Goal: Task Accomplishment & Management: Manage account settings

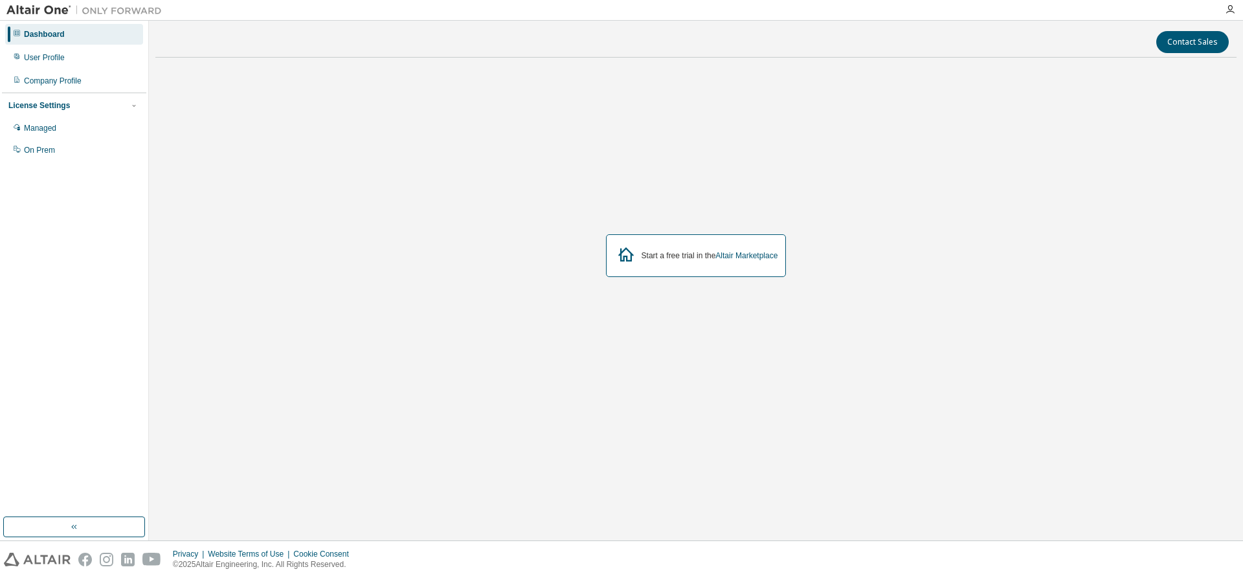
click at [607, 178] on div "Start a free trial in the Altair Marketplace" at bounding box center [696, 256] width 1082 height 376
click at [744, 262] on div "Start a free trial in the Altair Marketplace" at bounding box center [696, 255] width 181 height 43
click at [690, 256] on div "Start a free trial in the Altair Marketplace" at bounding box center [710, 256] width 137 height 10
click at [729, 251] on link "Altair Marketplace" at bounding box center [747, 255] width 62 height 9
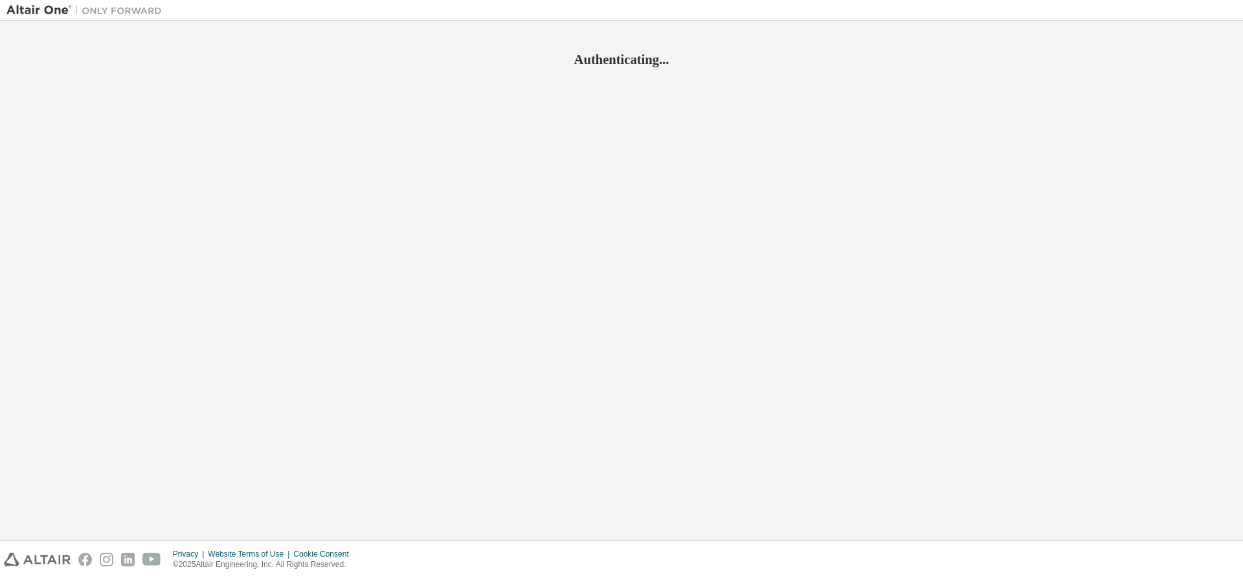
click at [661, 206] on div "Authenticating..." at bounding box center [621, 280] width 1231 height 507
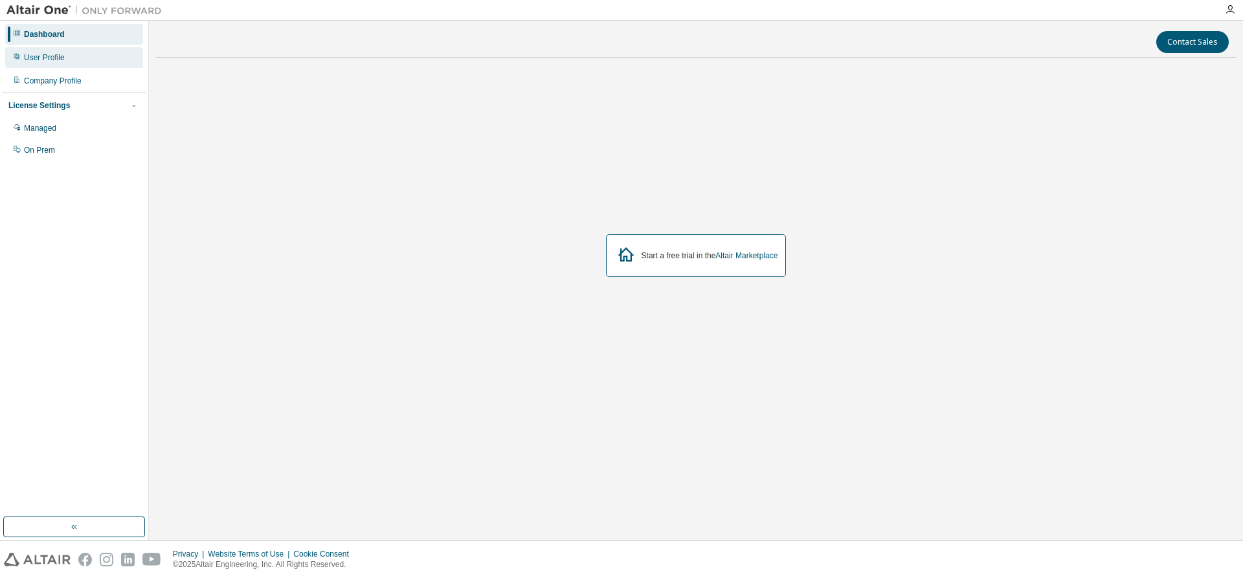
click at [49, 60] on div "User Profile" at bounding box center [44, 57] width 41 height 10
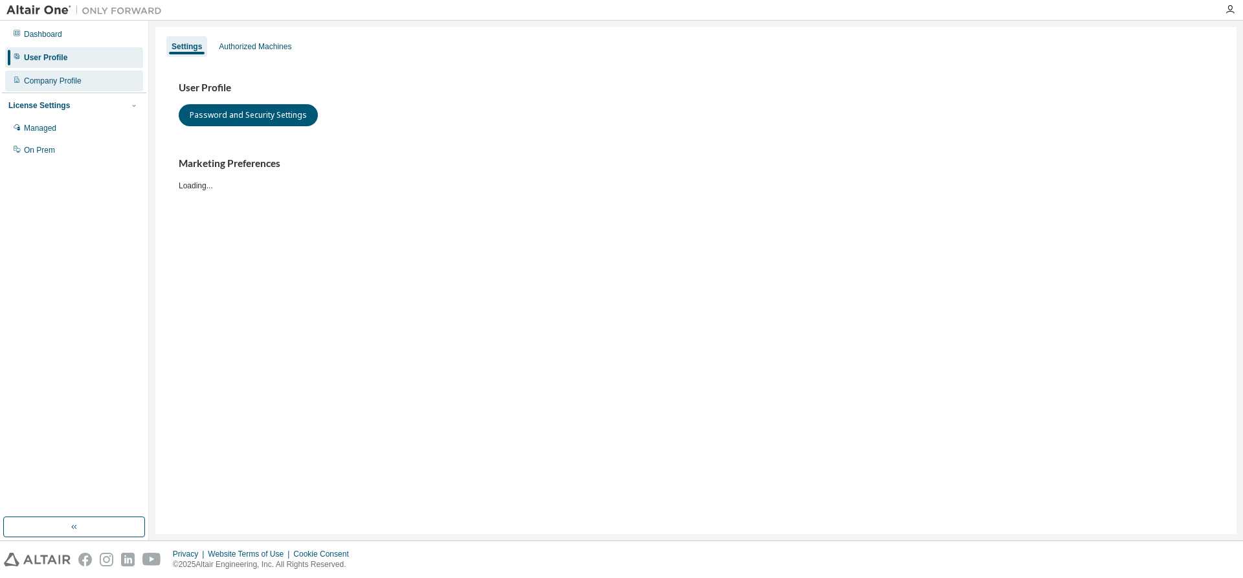
click at [59, 76] on div "Company Profile" at bounding box center [53, 81] width 58 height 10
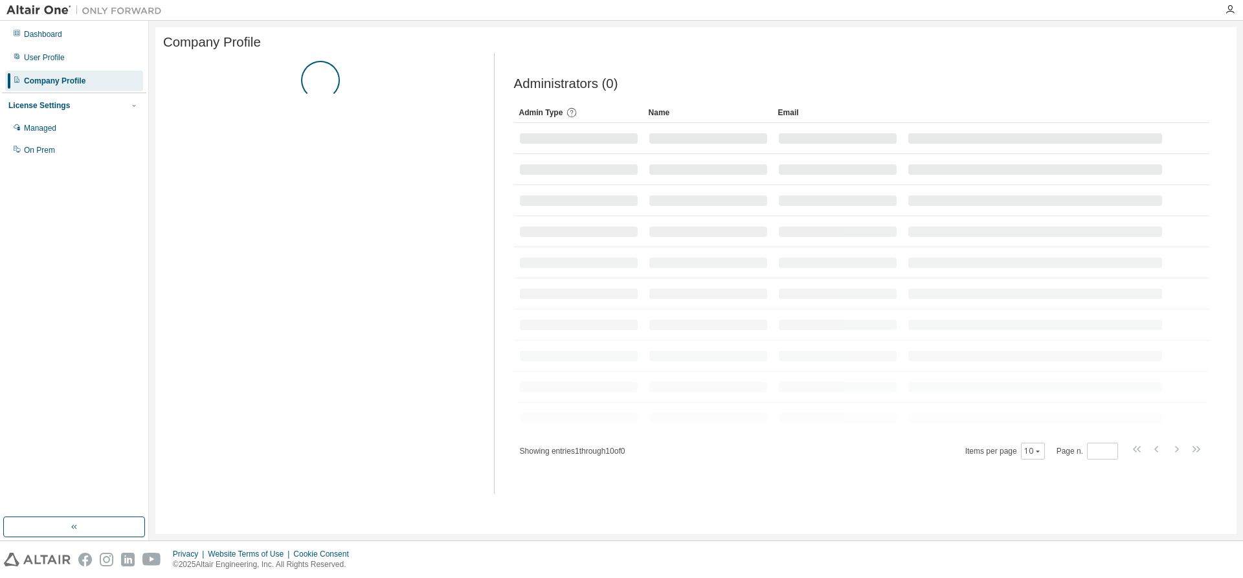
click at [62, 106] on div "License Settings" at bounding box center [39, 105] width 62 height 10
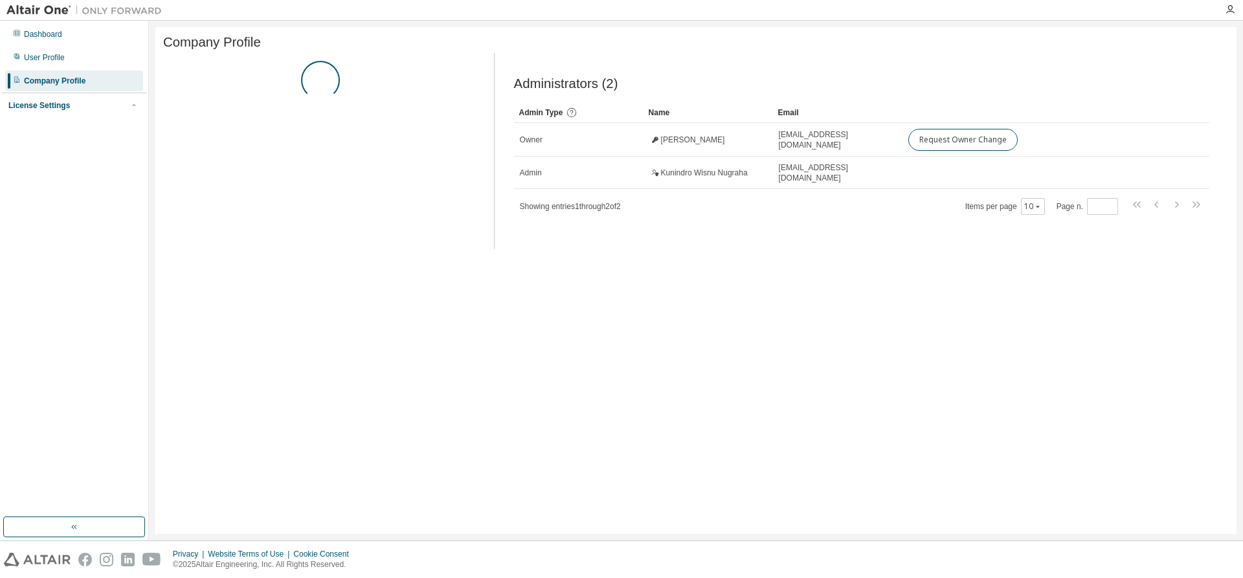
click at [62, 106] on div "License Settings" at bounding box center [39, 105] width 62 height 10
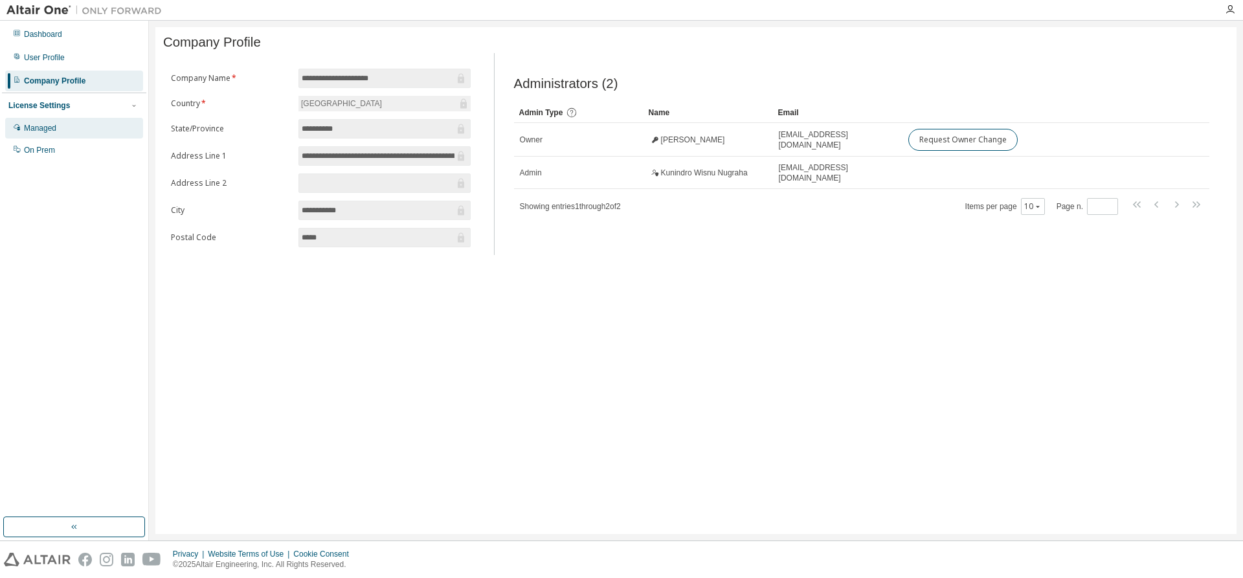
click at [52, 128] on div "Managed" at bounding box center [40, 128] width 32 height 10
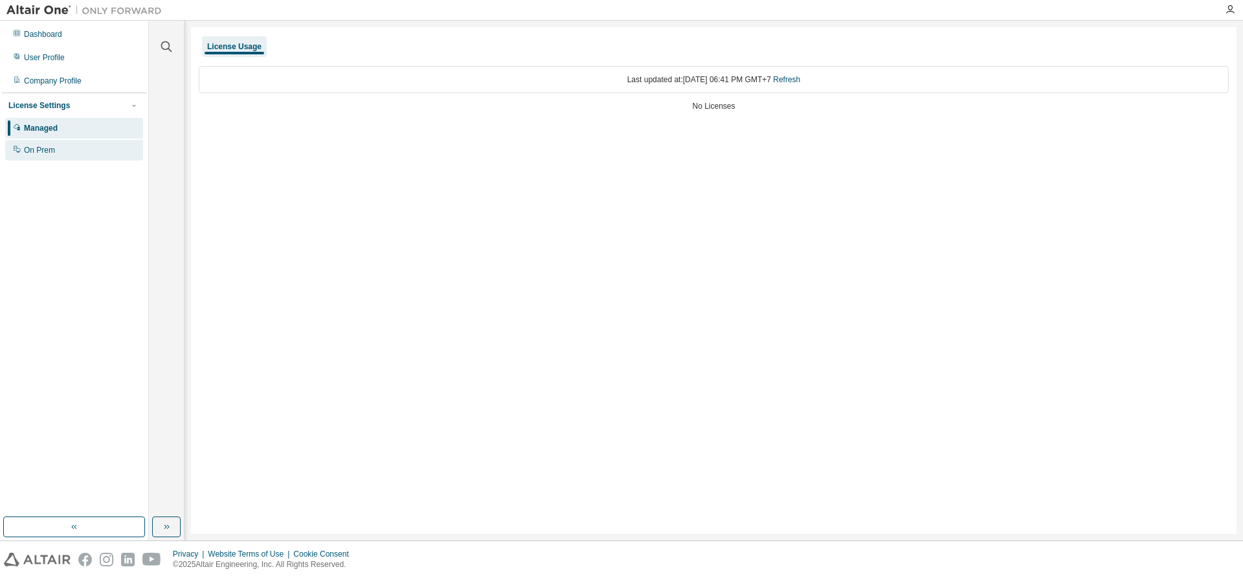
click at [36, 149] on div "On Prem" at bounding box center [39, 150] width 31 height 10
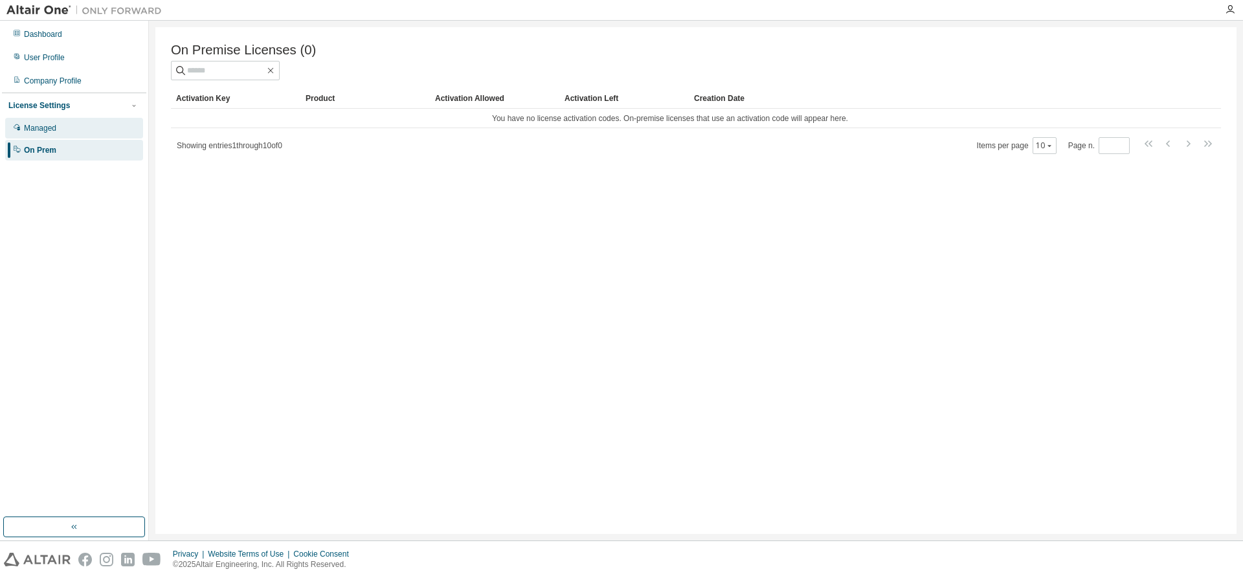
click at [80, 131] on div "Managed" at bounding box center [74, 128] width 138 height 21
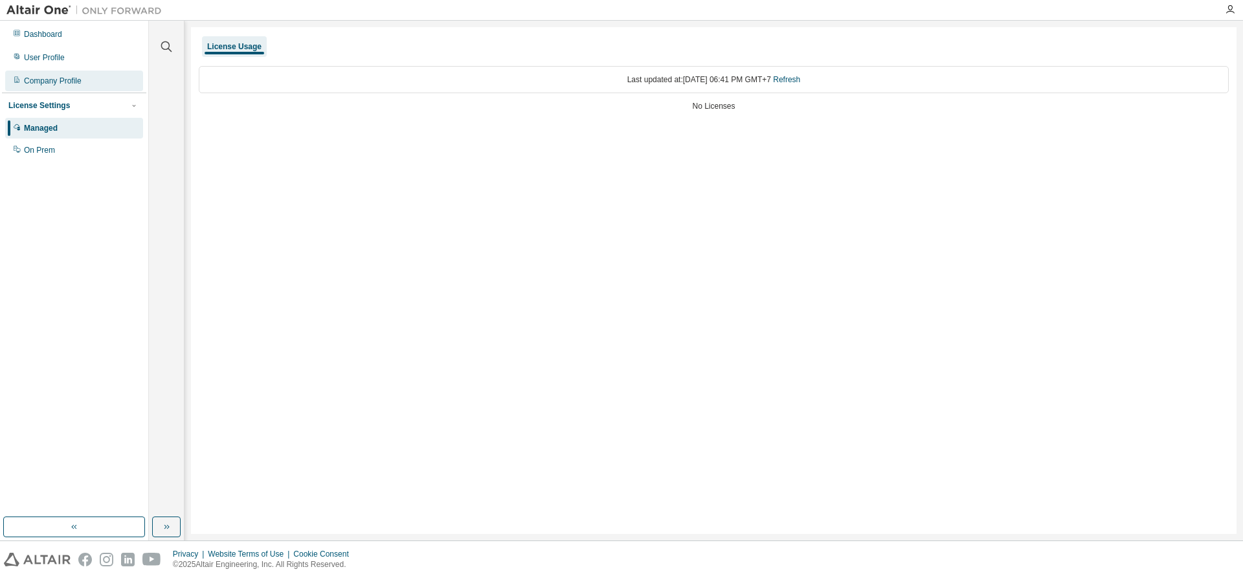
click at [93, 84] on div "Company Profile" at bounding box center [74, 81] width 138 height 21
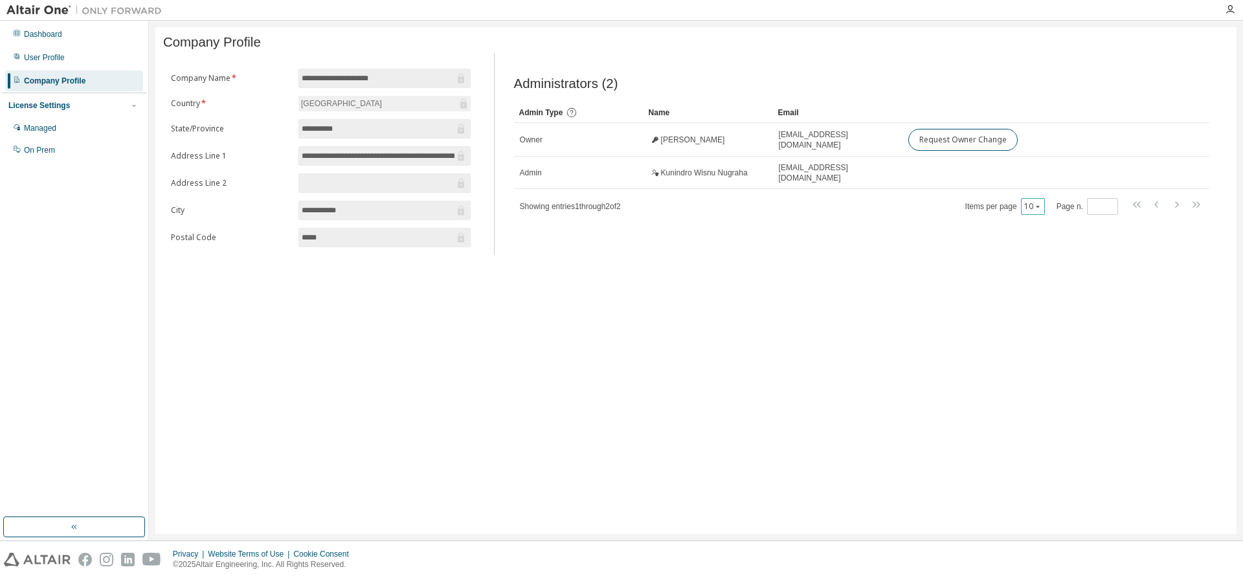
click at [1033, 207] on button "10" at bounding box center [1033, 206] width 17 height 10
click at [860, 304] on div "**********" at bounding box center [696, 280] width 1082 height 507
click at [44, 130] on div "Managed" at bounding box center [40, 128] width 32 height 10
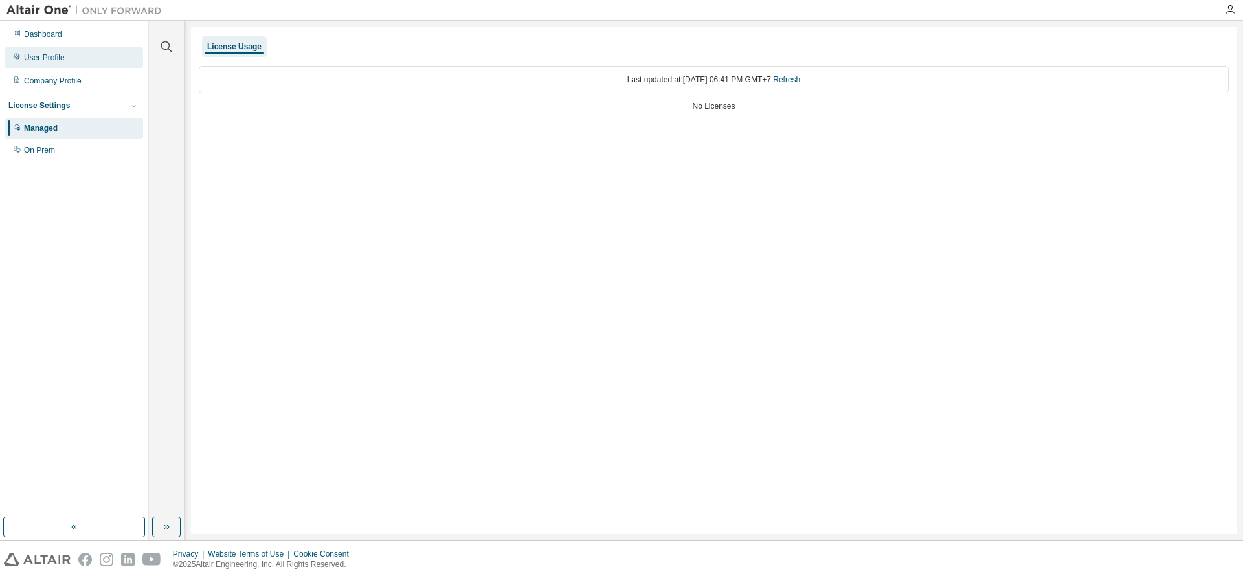
click at [88, 59] on div "User Profile" at bounding box center [74, 57] width 138 height 21
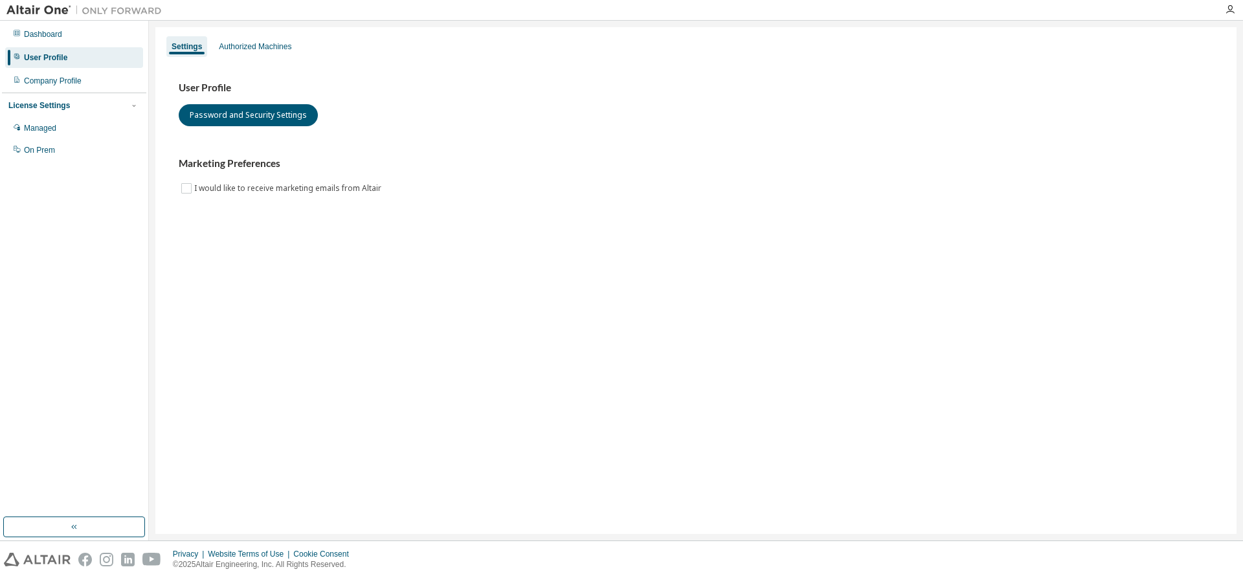
click at [733, 179] on div "Marketing Preferences I would like to receive marketing emails from Altair" at bounding box center [696, 176] width 1035 height 38
click at [1022, 141] on div "User Profile Password and Security Settings Marketing Preferences I would like …" at bounding box center [696, 139] width 1035 height 115
